Goal: Check status: Check status

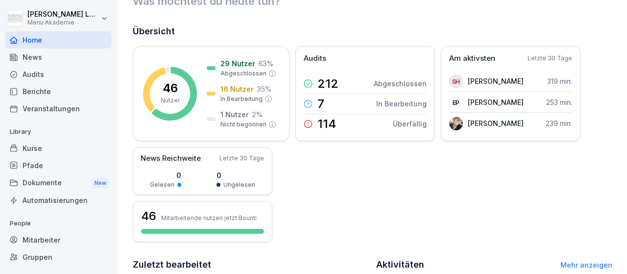
scroll to position [57, 0]
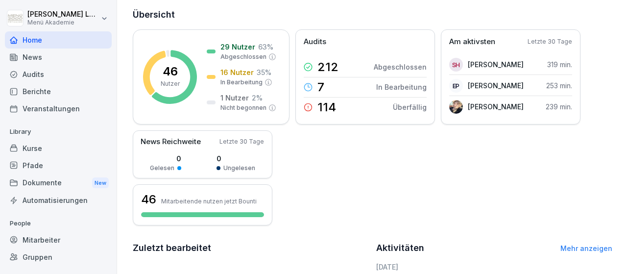
click at [44, 238] on div "Mitarbeiter" at bounding box center [58, 239] width 107 height 17
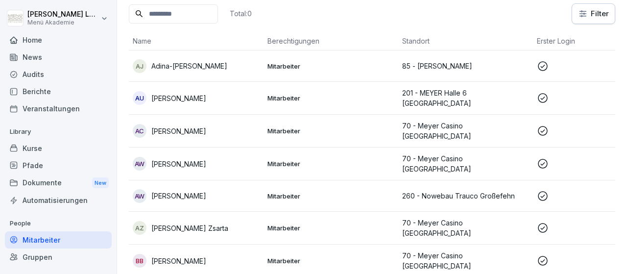
scroll to position [10, 0]
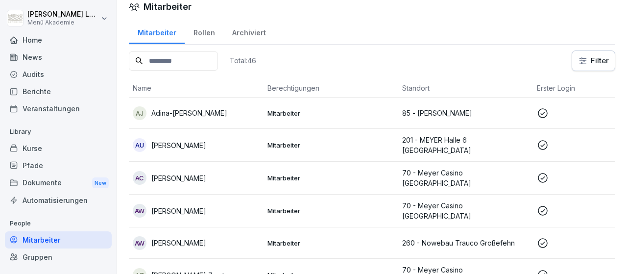
click at [542, 109] on icon at bounding box center [543, 113] width 12 height 12
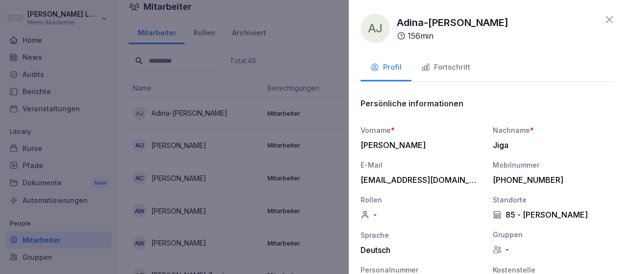
click at [452, 67] on div "Fortschritt" at bounding box center [445, 67] width 49 height 11
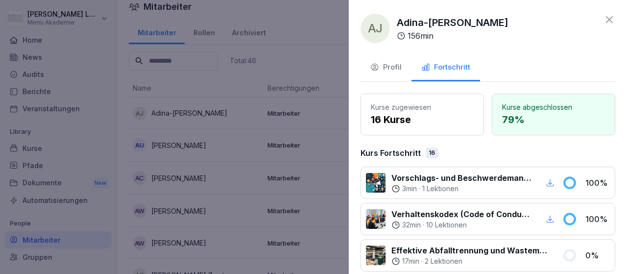
click at [609, 18] on icon at bounding box center [609, 20] width 12 height 12
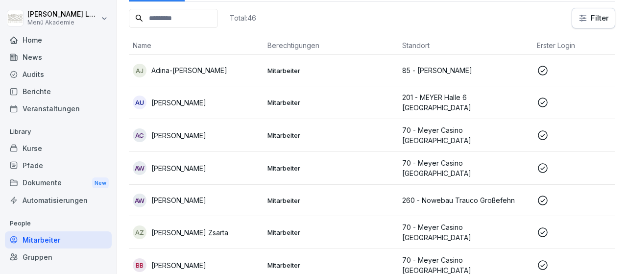
scroll to position [67, 0]
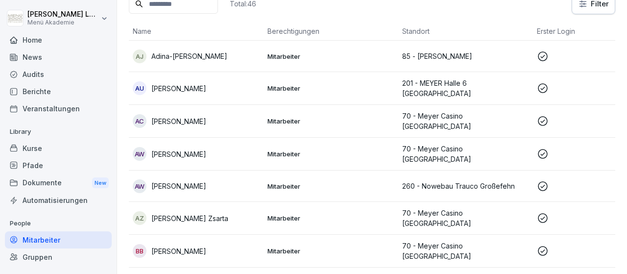
click at [541, 149] on icon at bounding box center [543, 154] width 12 height 12
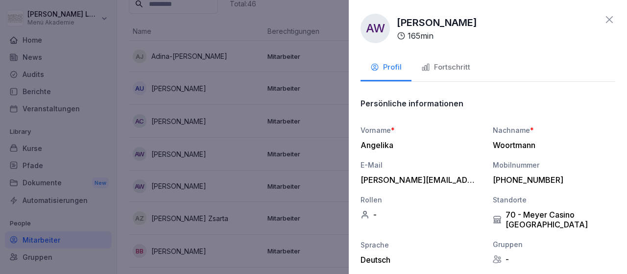
click at [448, 63] on div "Fortschritt" at bounding box center [445, 67] width 49 height 11
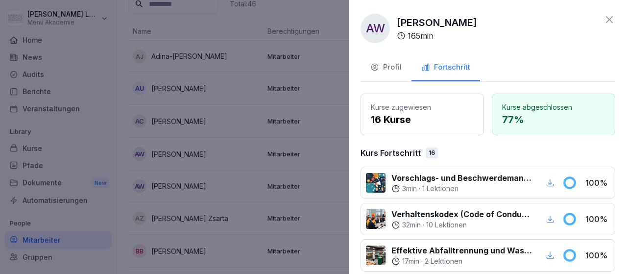
click at [610, 20] on icon at bounding box center [609, 20] width 12 height 12
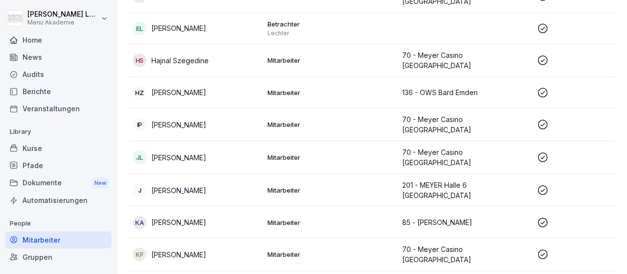
scroll to position [634, 0]
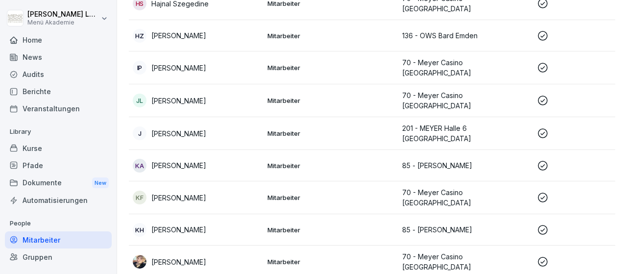
click at [542, 224] on icon at bounding box center [543, 230] width 12 height 12
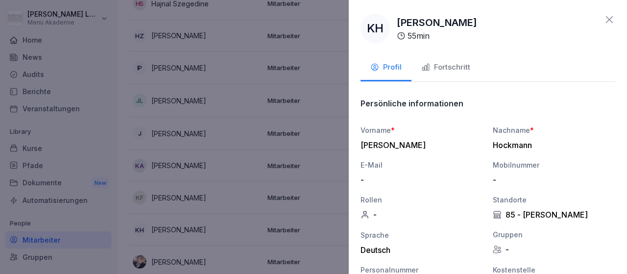
click at [459, 69] on div "Fortschritt" at bounding box center [445, 67] width 49 height 11
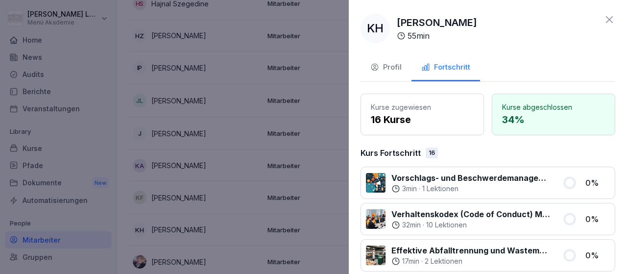
click at [606, 17] on icon at bounding box center [609, 20] width 12 height 12
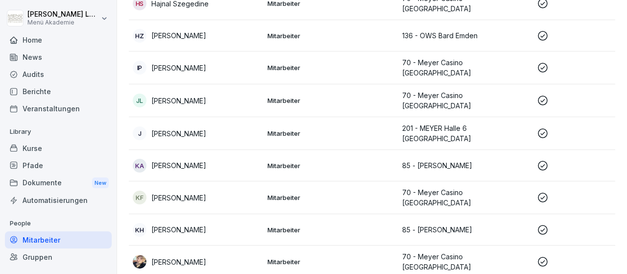
scroll to position [691, 0]
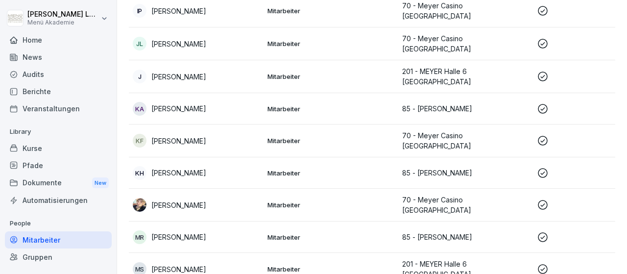
click at [542, 199] on icon at bounding box center [543, 205] width 12 height 12
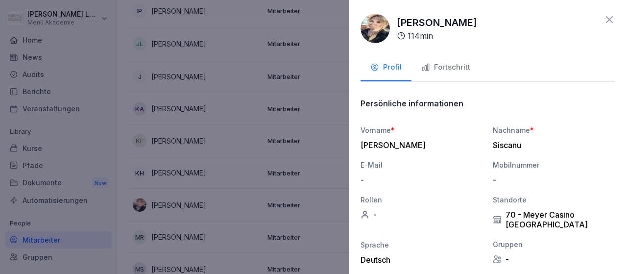
click at [458, 70] on div "Fortschritt" at bounding box center [445, 67] width 49 height 11
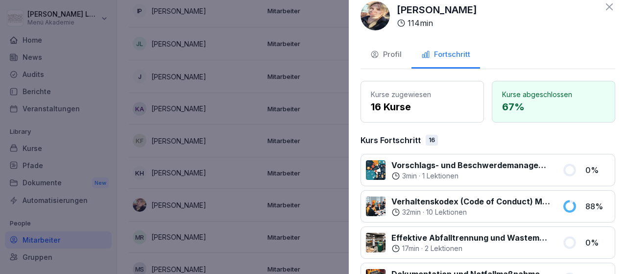
scroll to position [0, 0]
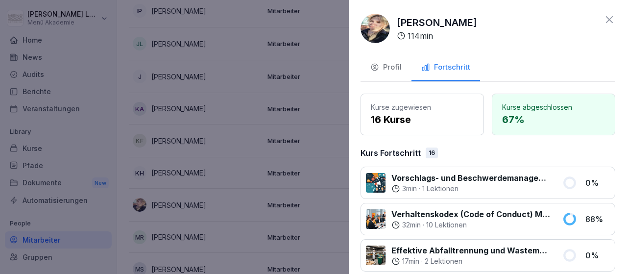
click at [324, 89] on div at bounding box center [313, 137] width 627 height 274
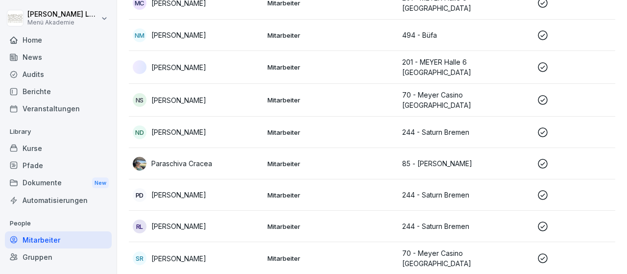
scroll to position [1089, 0]
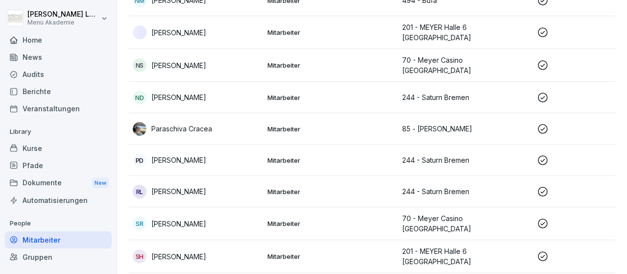
click at [541, 154] on icon at bounding box center [543, 160] width 12 height 12
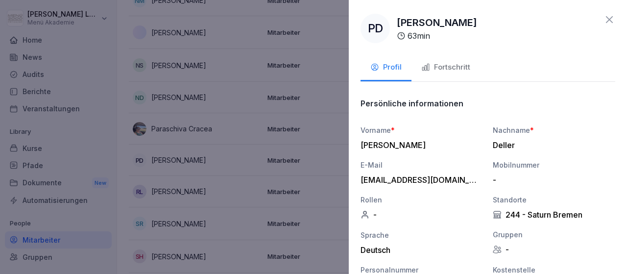
click at [469, 65] on div "Fortschritt" at bounding box center [445, 67] width 49 height 11
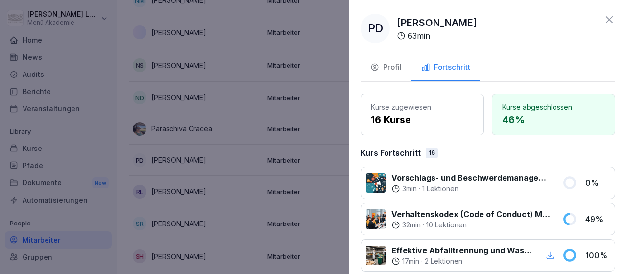
click at [610, 19] on icon at bounding box center [609, 19] width 7 height 7
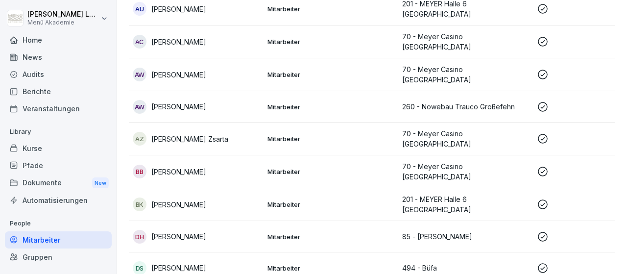
scroll to position [0, 0]
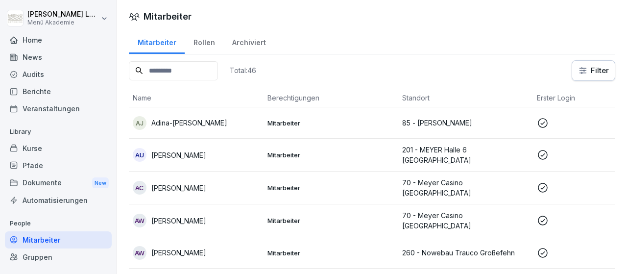
click at [555, 16] on div "Mitarbeiter" at bounding box center [372, 16] width 510 height 13
